Goal: Check status: Check status

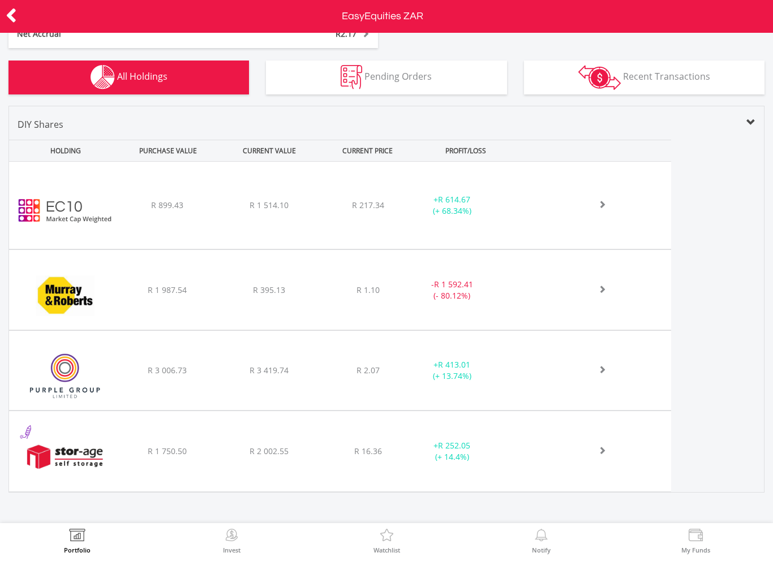
scroll to position [401, 0]
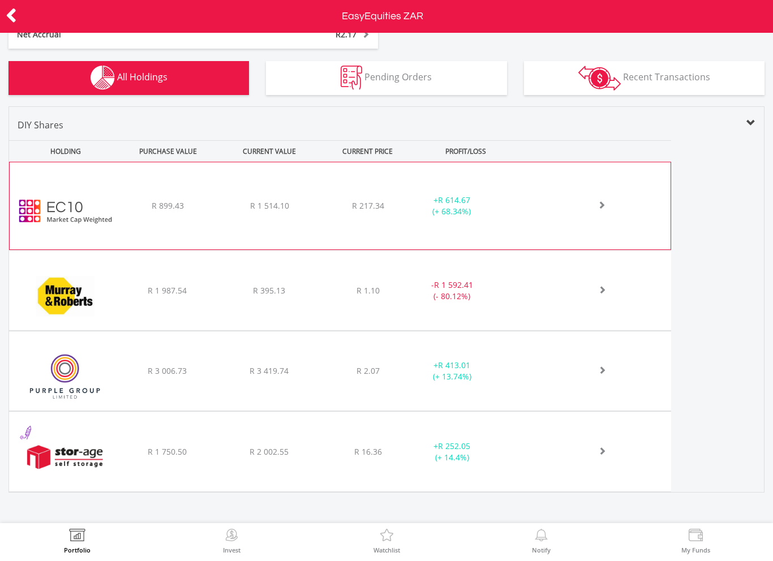
click at [127, 203] on div "R 899.43" at bounding box center [167, 205] width 99 height 11
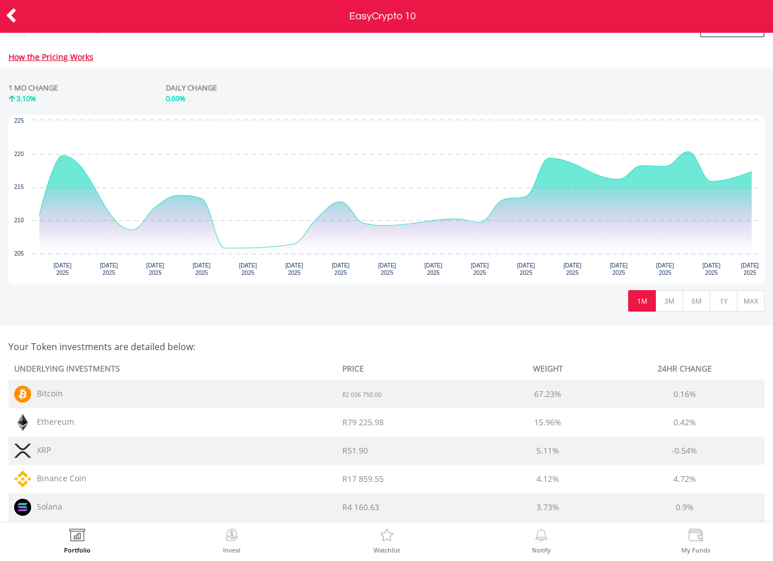
scroll to position [490, 0]
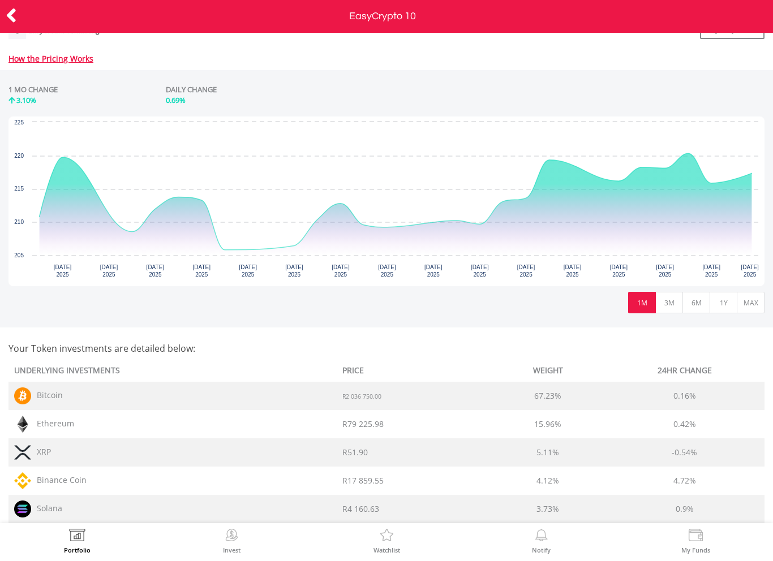
click at [7, 17] on icon at bounding box center [11, 16] width 11 height 22
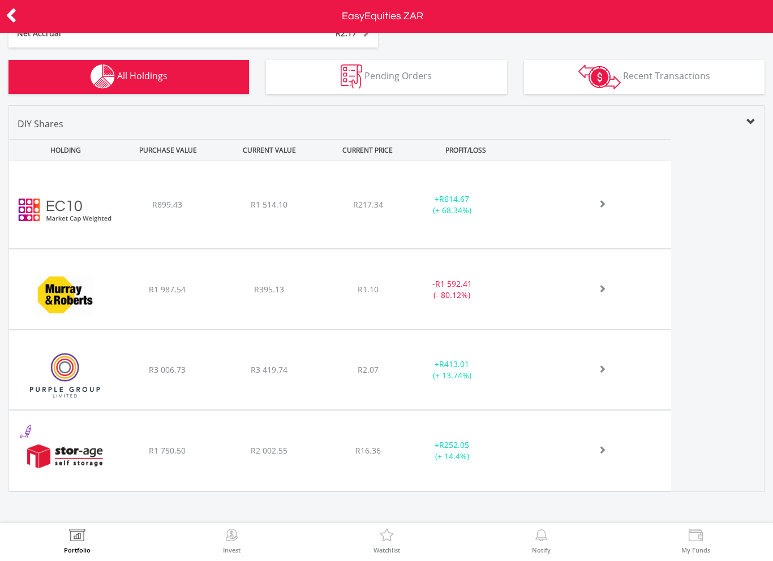
scroll to position [402, 0]
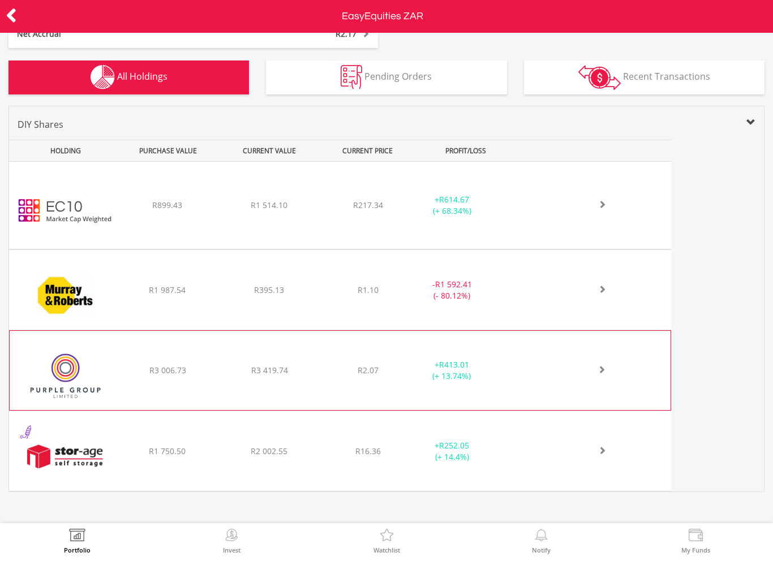
click at [130, 374] on div "R3 006.73" at bounding box center [167, 370] width 99 height 11
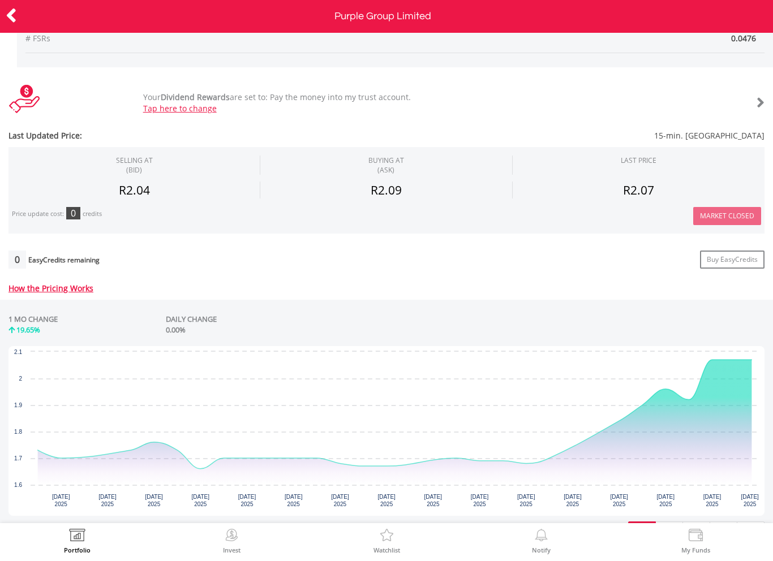
scroll to position [291, 0]
